Goal: Information Seeking & Learning: Check status

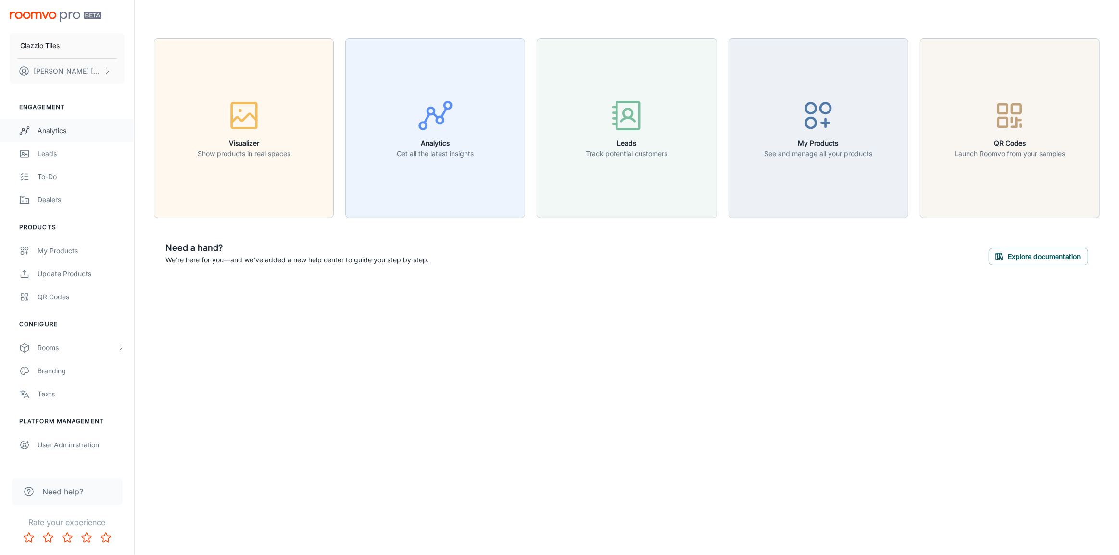
click at [68, 134] on div "Analytics" at bounding box center [81, 130] width 87 height 11
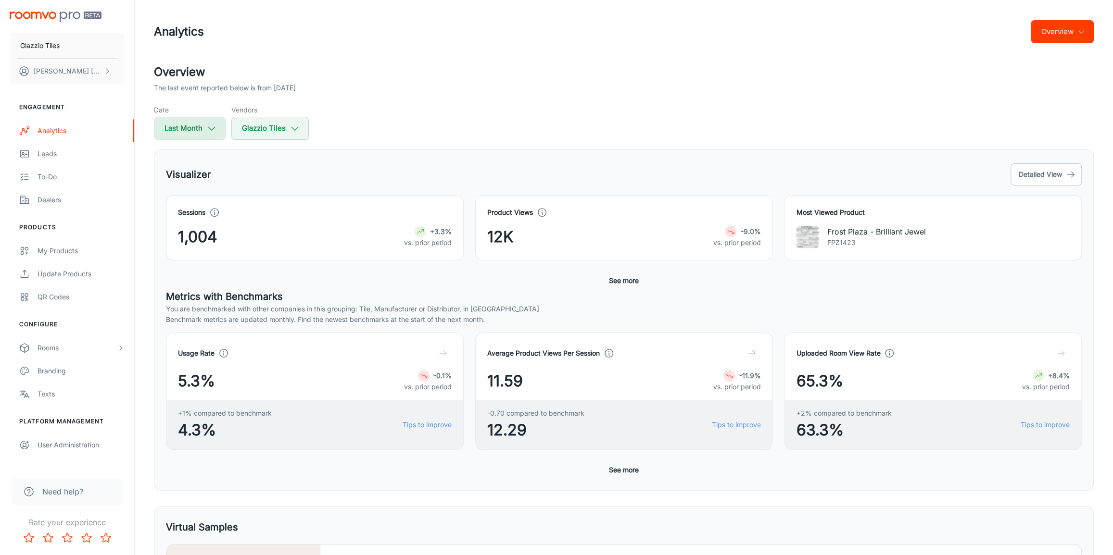
click at [214, 125] on icon "button" at bounding box center [211, 128] width 11 height 11
select select "7"
select select "2025"
select select "7"
select select "2025"
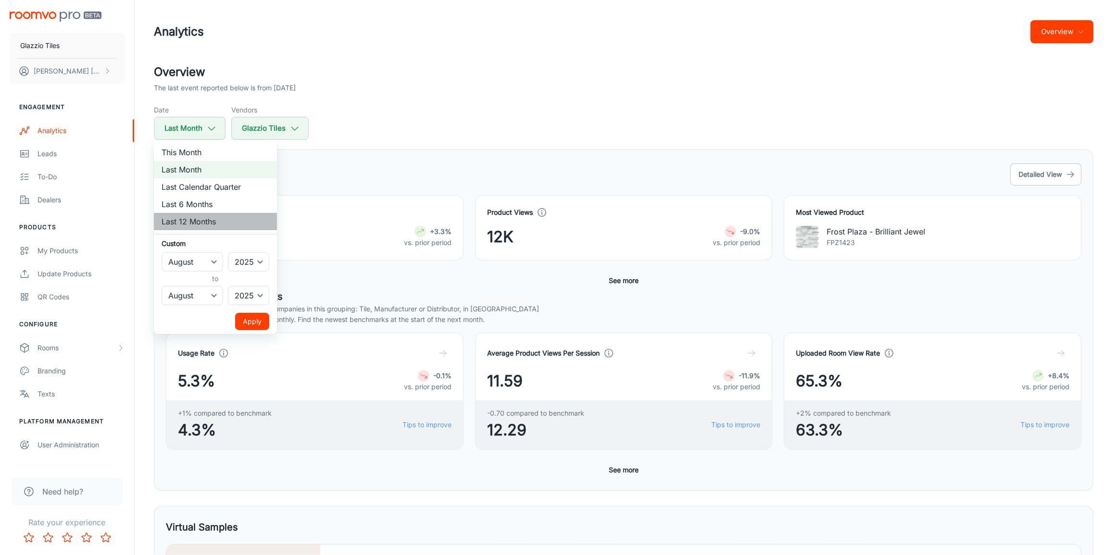
click at [205, 220] on li "Last 12 Months" at bounding box center [215, 221] width 123 height 17
select select "8"
select select "2024"
click at [241, 312] on ul "This Month Last Month Last Calendar Quarter Last 6 Months Last 12 Months Custom…" at bounding box center [215, 237] width 123 height 194
click at [247, 316] on button "Apply" at bounding box center [252, 321] width 34 height 17
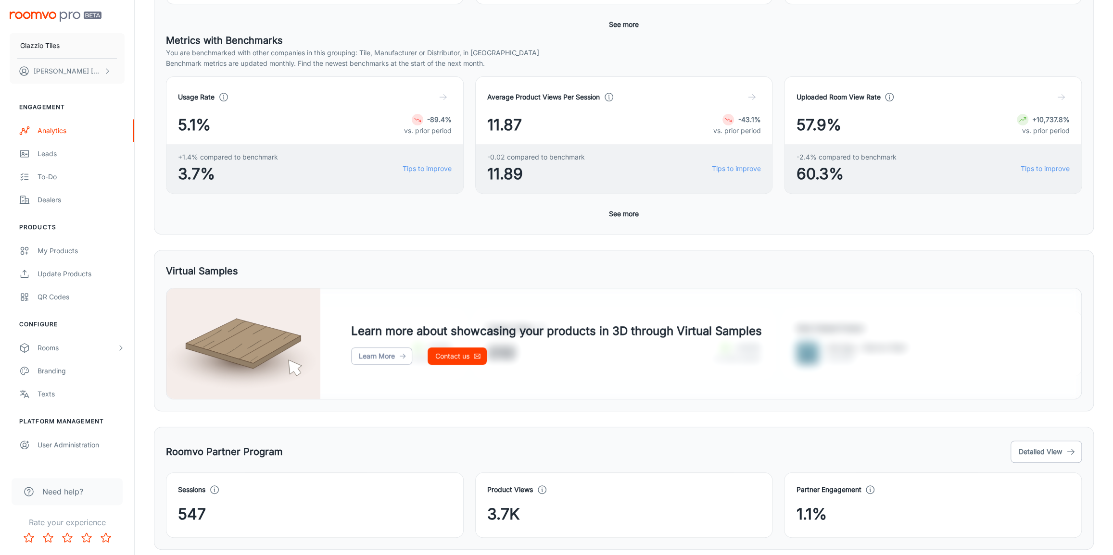
scroll to position [288, 0]
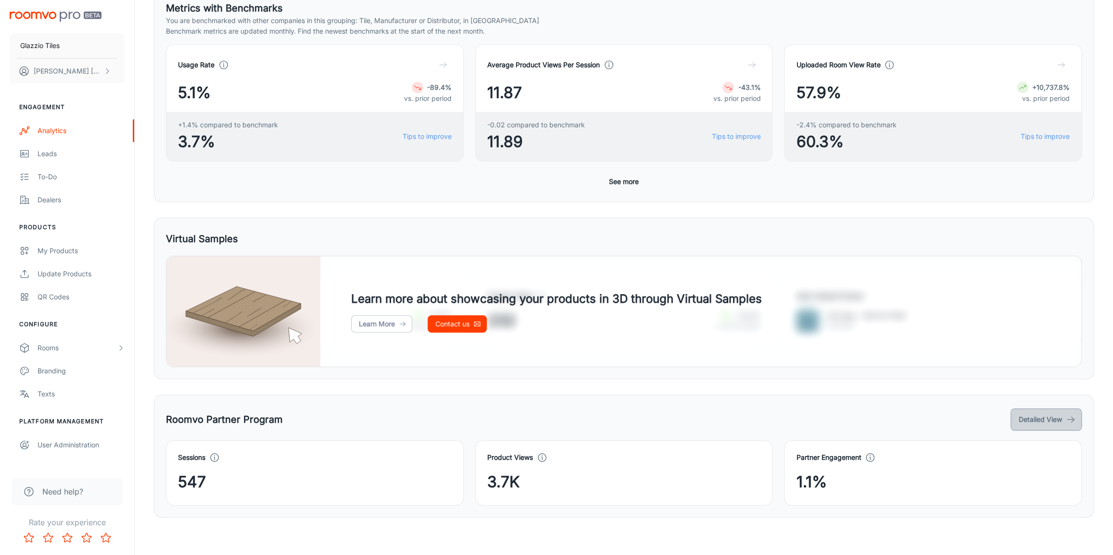
click at [1018, 412] on button "Detailed View" at bounding box center [1045, 420] width 71 height 22
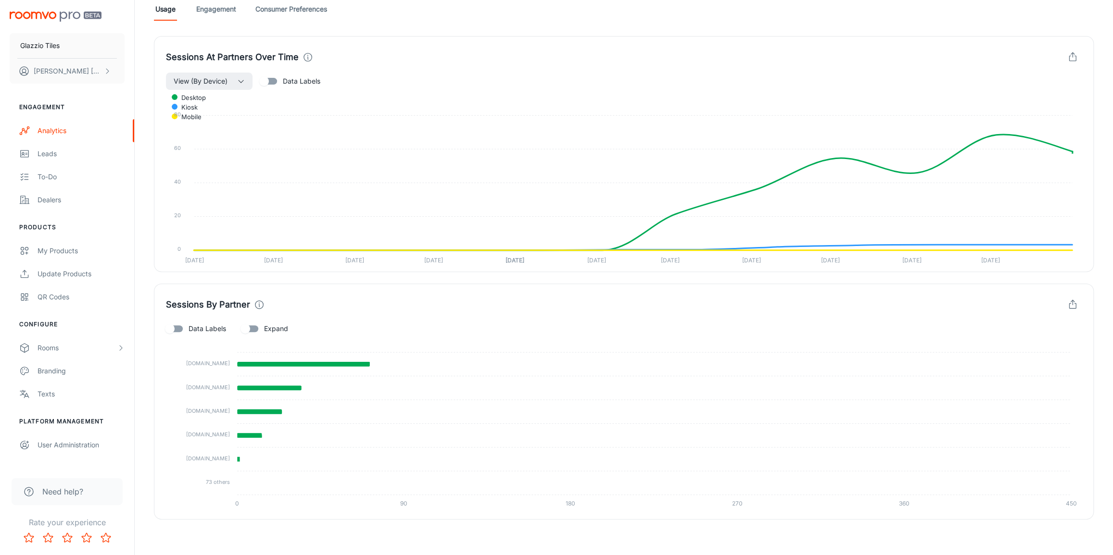
scroll to position [275, 0]
